Goal: Task Accomplishment & Management: Check status

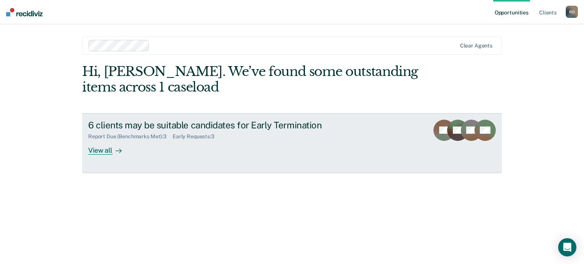
click at [105, 149] on div "View all" at bounding box center [109, 147] width 43 height 15
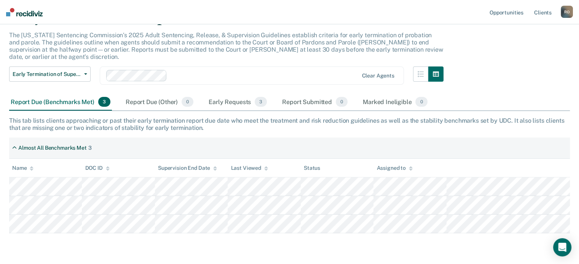
scroll to position [59, 0]
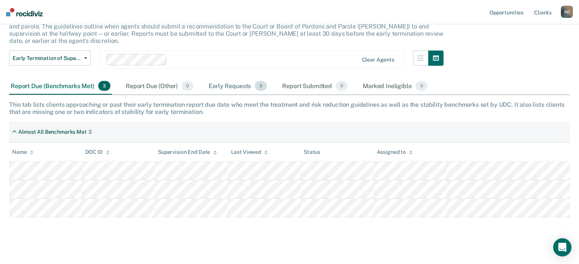
click at [221, 80] on div "Early Requests 3" at bounding box center [237, 86] width 61 height 17
